Goal: Transaction & Acquisition: Book appointment/travel/reservation

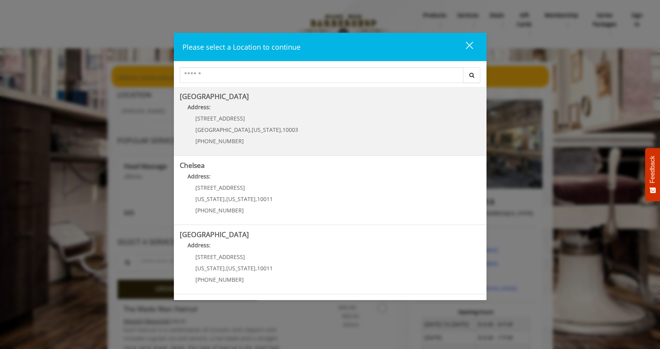
click at [252, 127] on span "New York" at bounding box center [266, 129] width 29 height 7
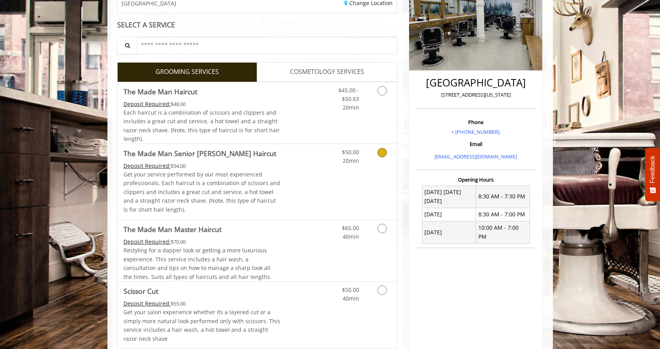
click at [373, 157] on div "Grooming services" at bounding box center [381, 154] width 32 height 21
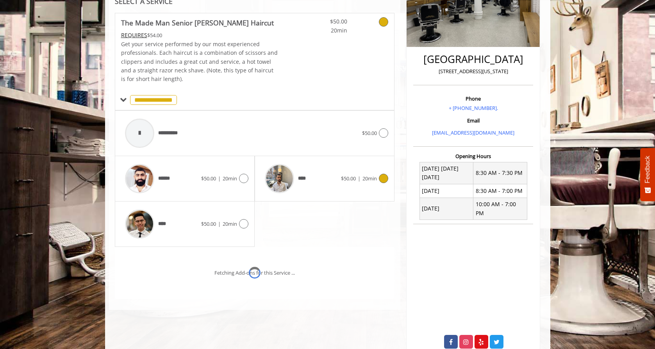
scroll to position [173, 0]
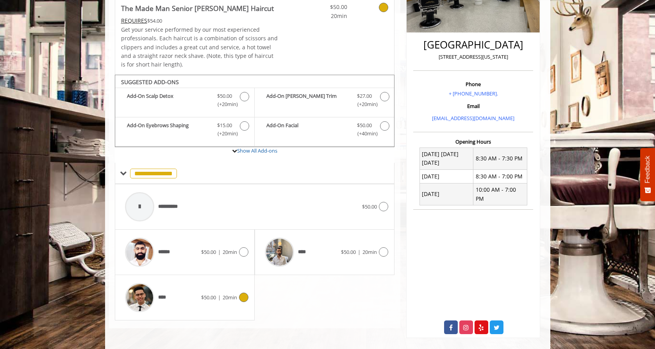
click at [246, 297] on icon at bounding box center [243, 296] width 9 height 9
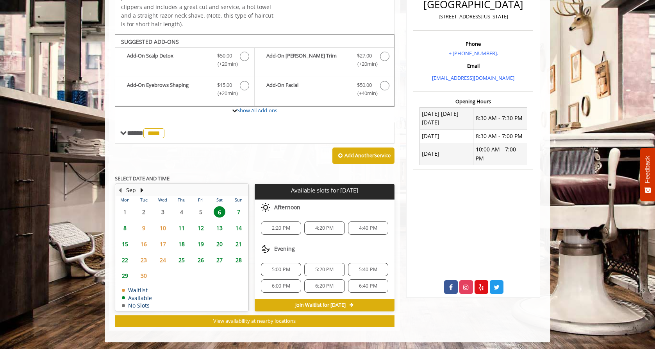
scroll to position [214, 0]
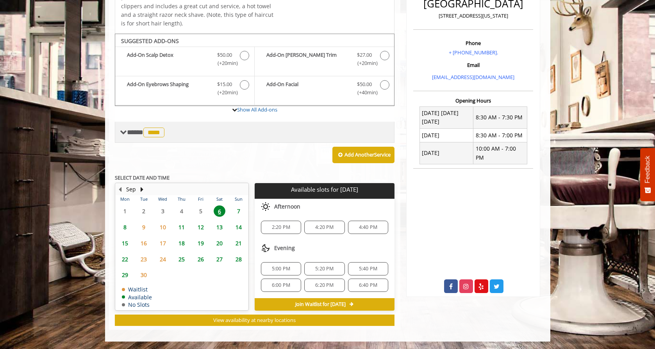
click at [125, 135] on span at bounding box center [123, 132] width 7 height 7
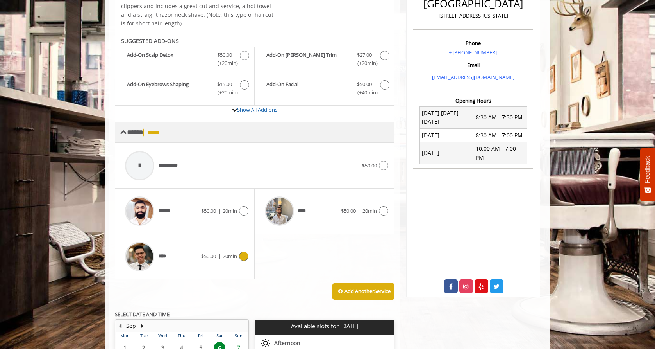
click at [125, 135] on span at bounding box center [123, 132] width 7 height 7
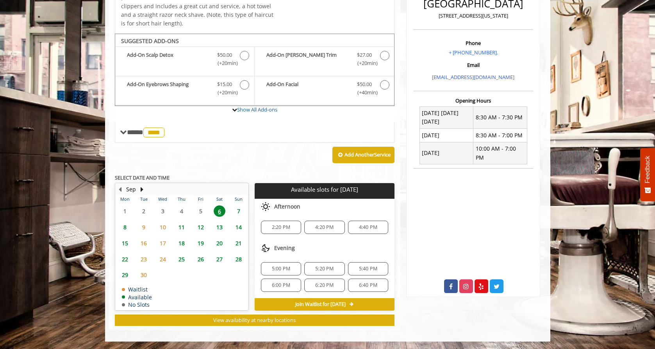
click at [289, 222] on div "2:20 PM" at bounding box center [281, 226] width 40 height 13
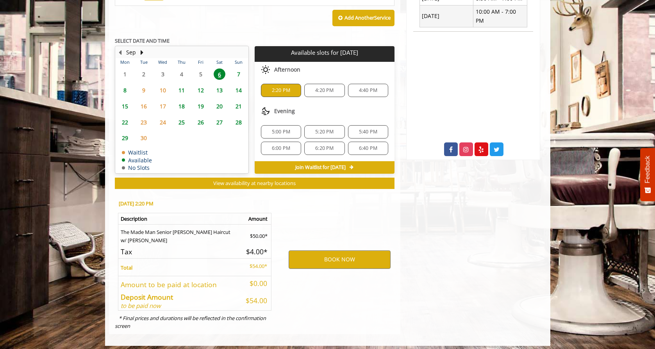
scroll to position [356, 0]
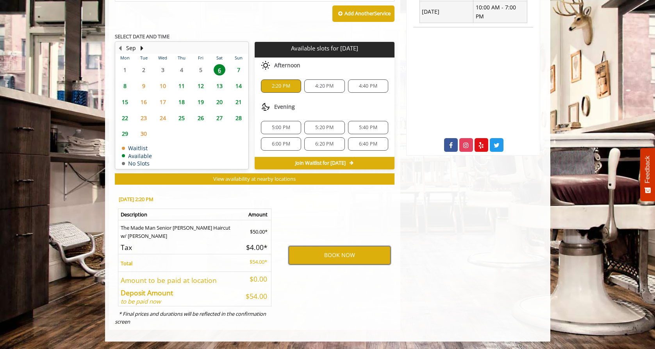
click at [332, 254] on button "BOOK NOW" at bounding box center [340, 255] width 102 height 18
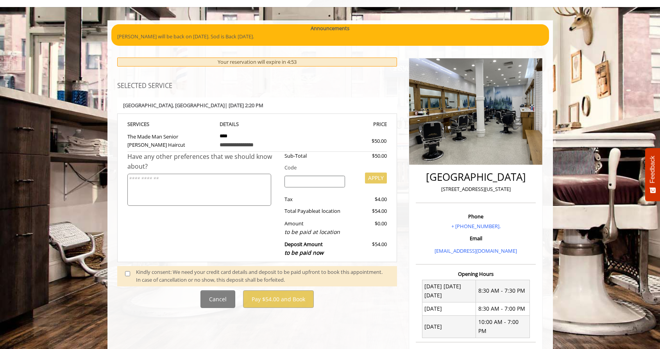
scroll to position [63, 0]
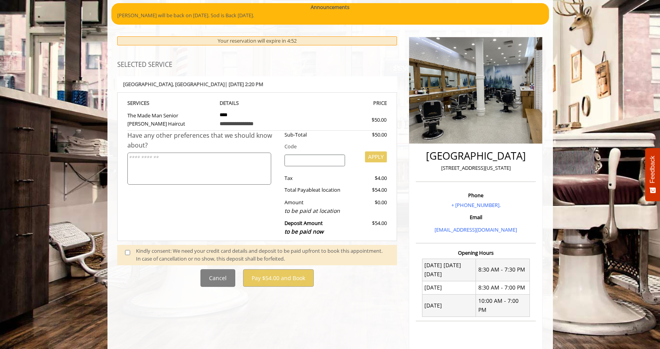
click at [123, 253] on span at bounding box center [130, 255] width 23 height 16
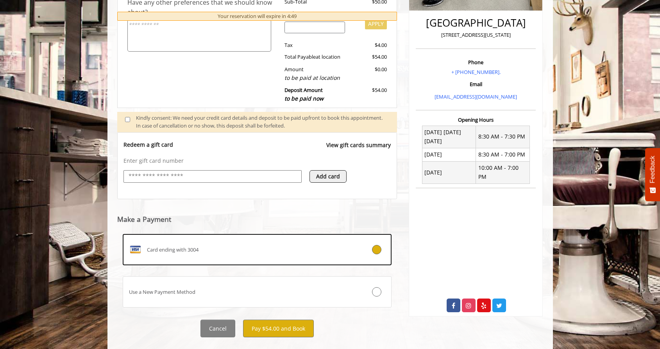
scroll to position [211, 0]
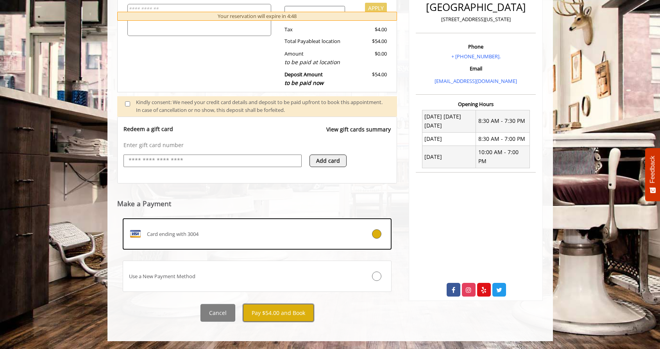
click at [300, 312] on button "Pay $54.00 and Book" at bounding box center [278, 313] width 71 height 18
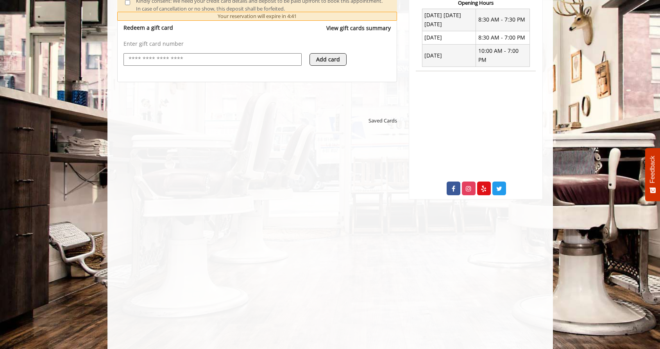
scroll to position [320, 0]
